Goal: Task Accomplishment & Management: Use online tool/utility

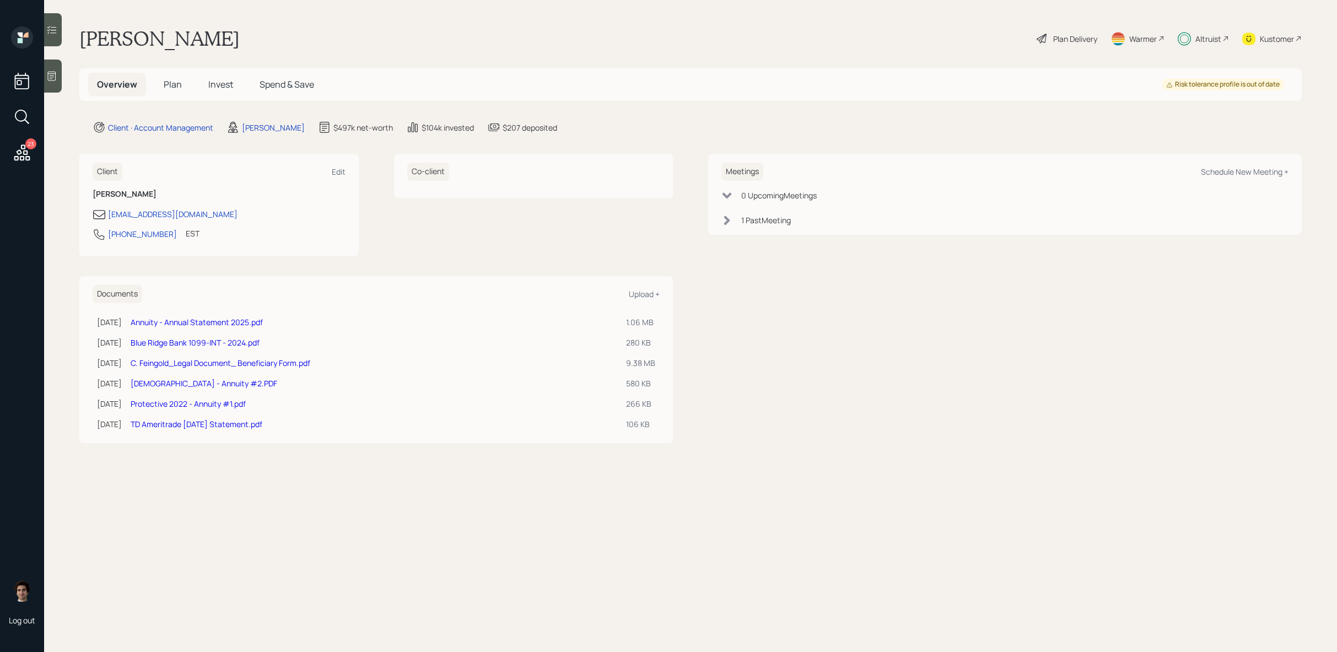
click at [183, 78] on h5 "Plan" at bounding box center [173, 85] width 36 height 24
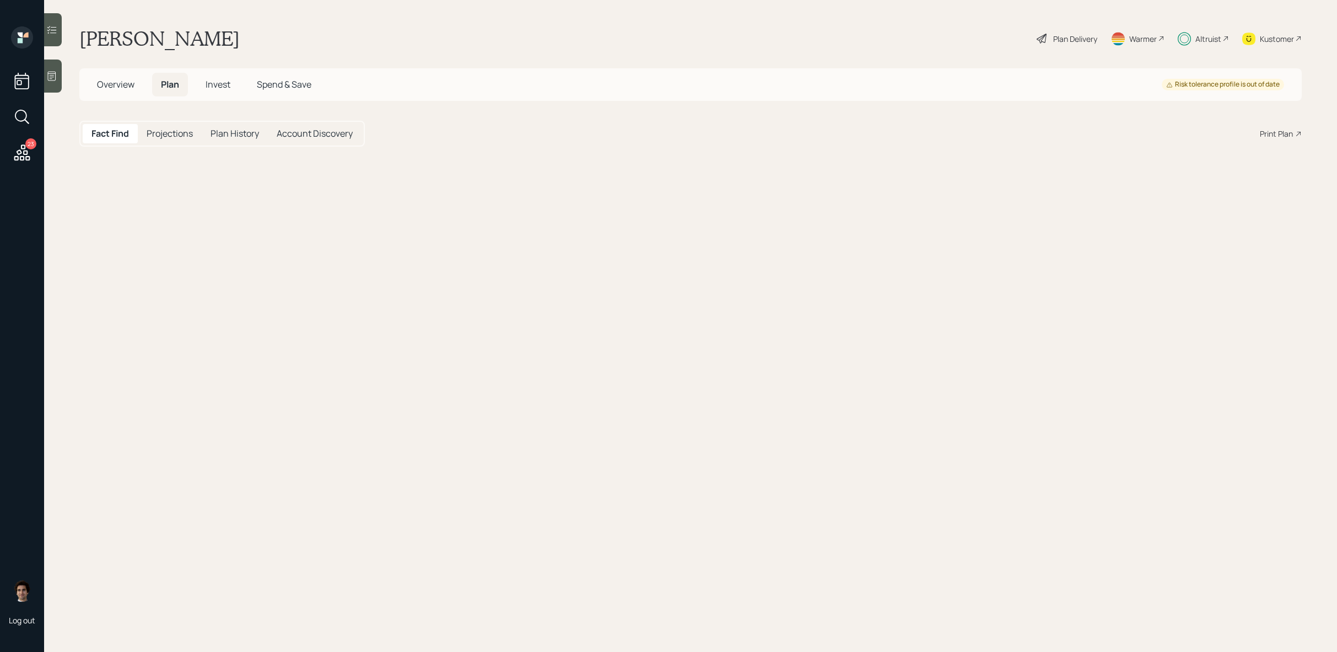
click at [181, 82] on h5 "Plan" at bounding box center [170, 85] width 36 height 24
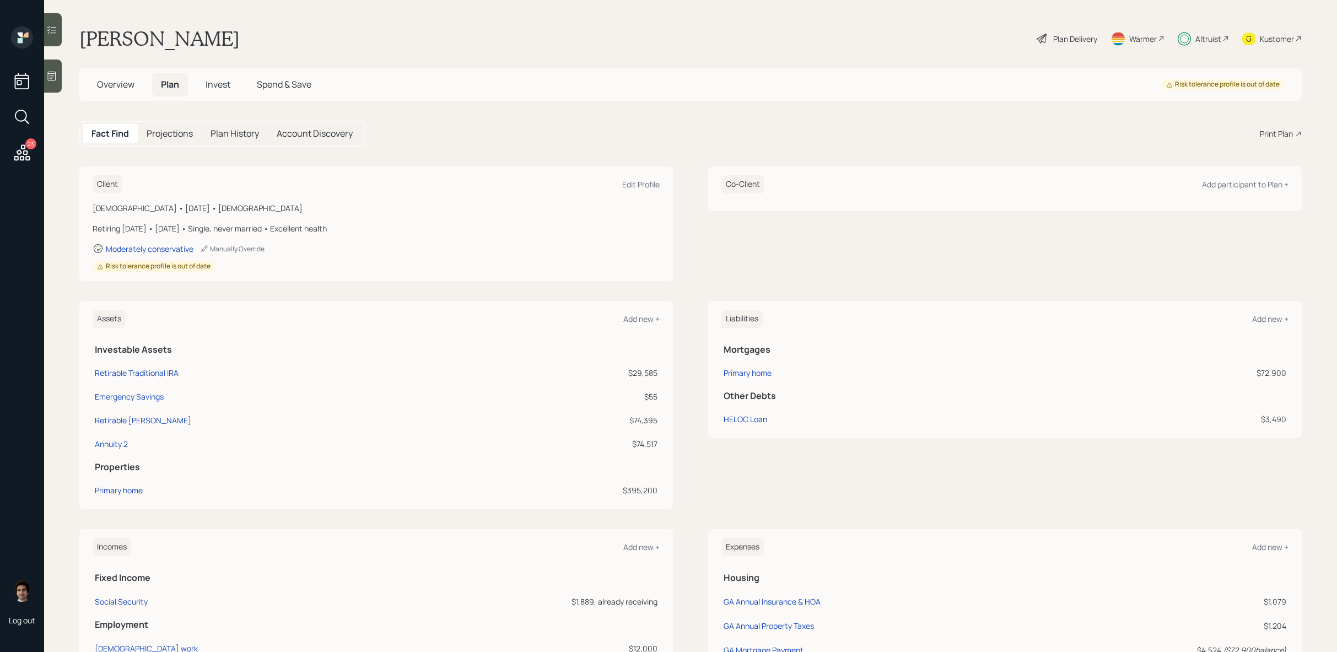
click at [1083, 40] on div "Plan Delivery" at bounding box center [1075, 39] width 44 height 12
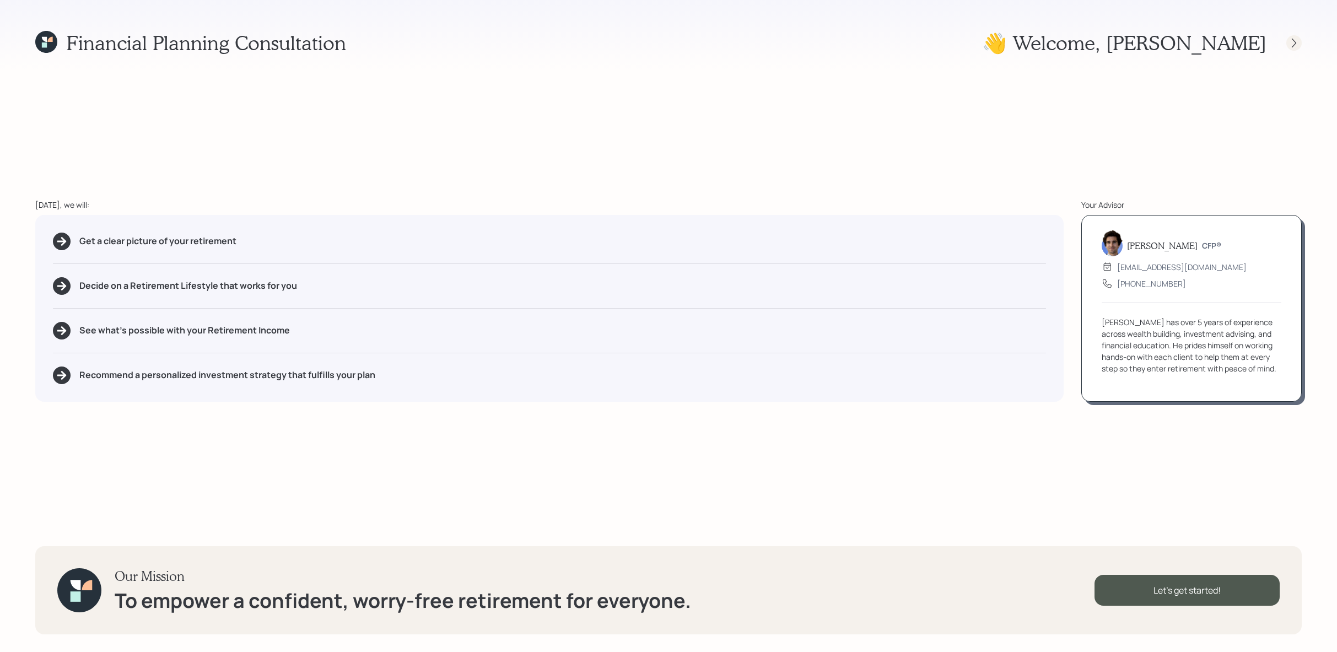
click at [1297, 49] on div at bounding box center [1293, 42] width 15 height 15
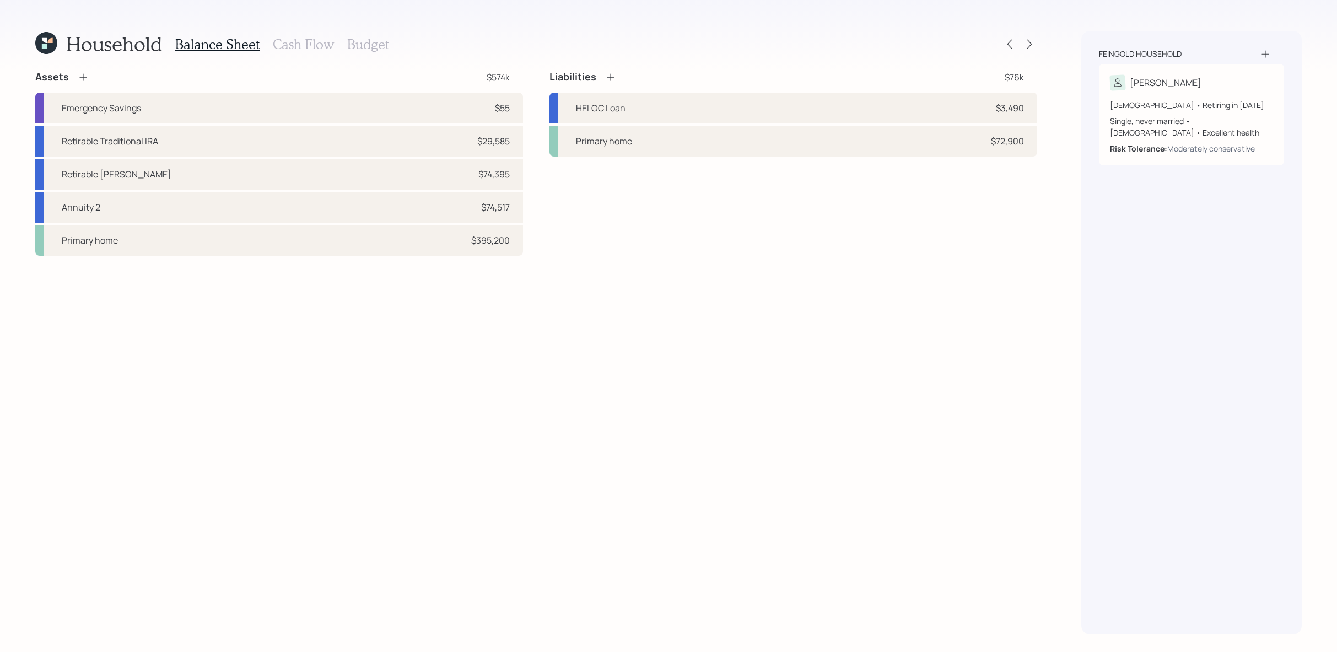
click at [1020, 42] on div at bounding box center [1019, 43] width 35 height 15
click at [1027, 49] on icon at bounding box center [1029, 44] width 11 height 11
